Goal: Information Seeking & Learning: Learn about a topic

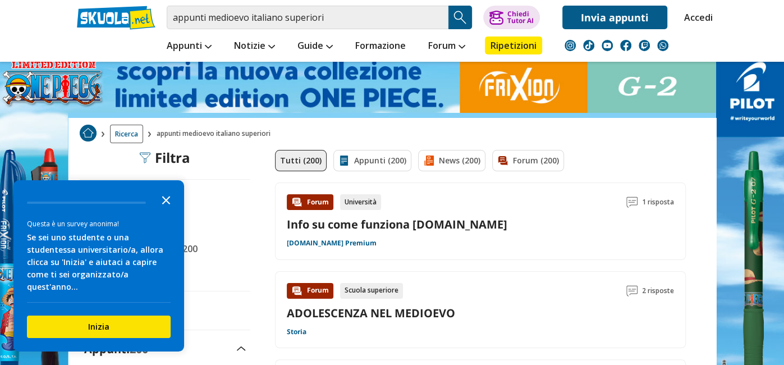
click at [168, 210] on icon "Close the survey" at bounding box center [166, 199] width 22 height 22
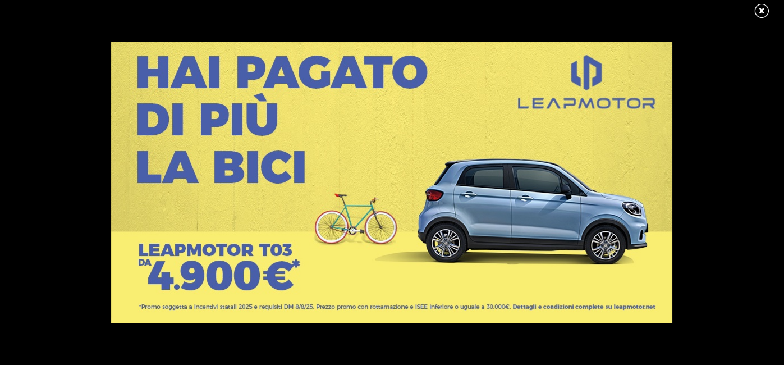
click at [761, 11] on link at bounding box center [767, 11] width 28 height 17
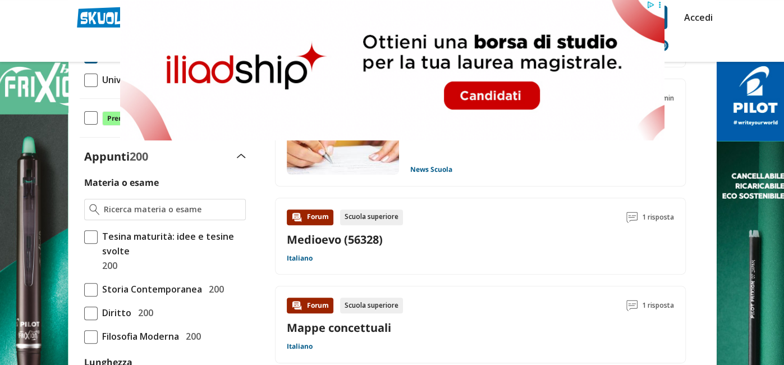
click at [322, 233] on link "Medioevo (56328)" at bounding box center [335, 239] width 96 height 15
